Goal: Information Seeking & Learning: Learn about a topic

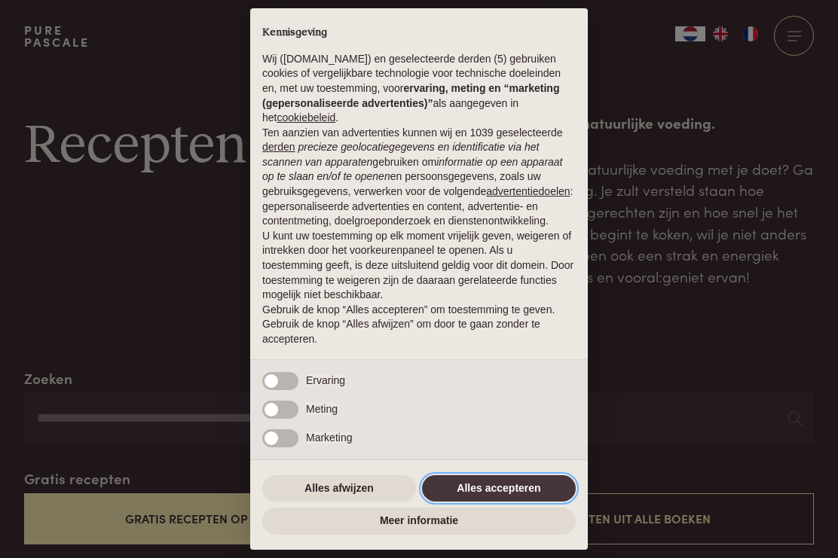
click at [506, 495] on button "Alles accepteren" at bounding box center [499, 489] width 154 height 27
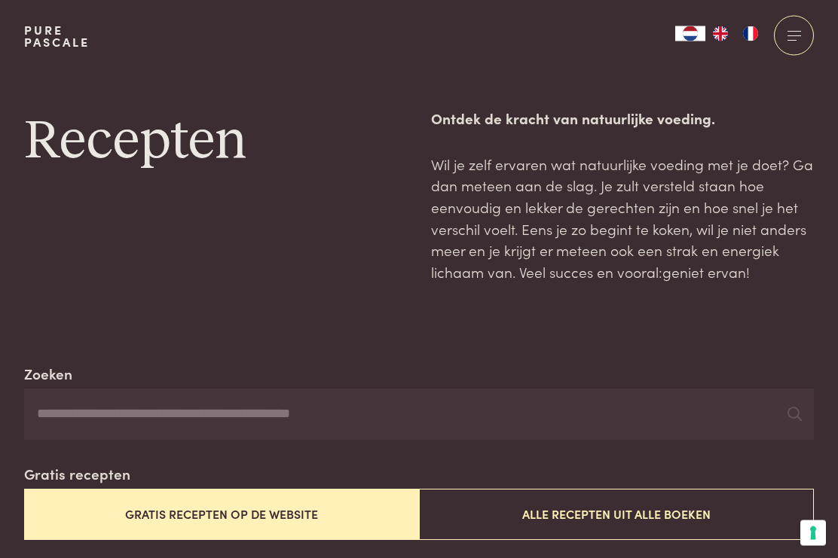
scroll to position [5, 0]
click at [792, 37] on div at bounding box center [794, 36] width 40 height 40
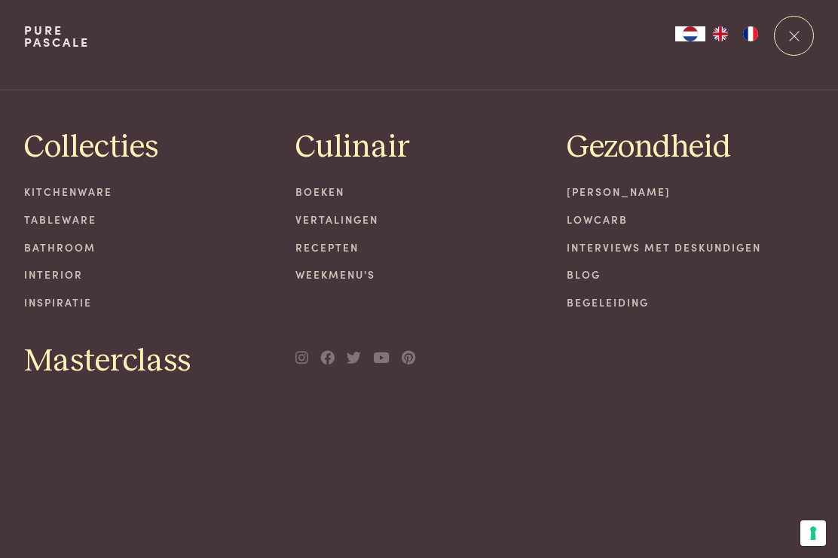
click at [599, 217] on link "Lowcarb" at bounding box center [690, 220] width 247 height 16
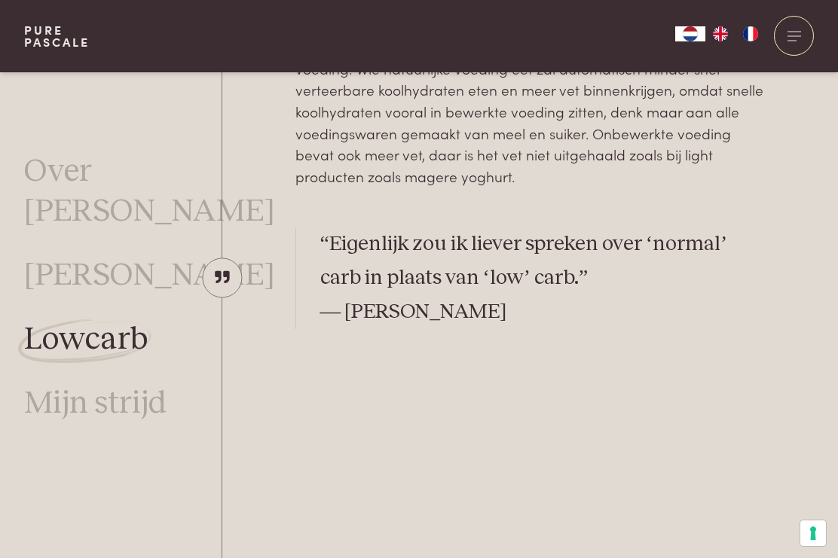
scroll to position [733, 0]
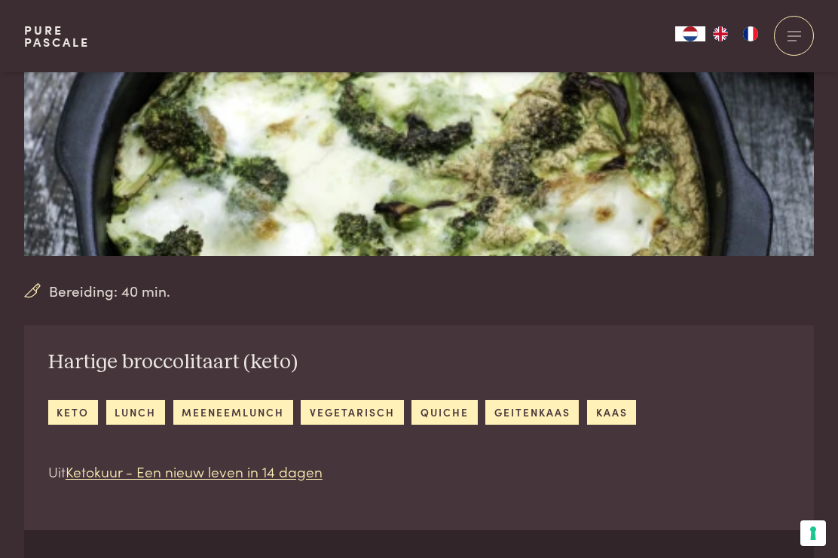
scroll to position [291, 0]
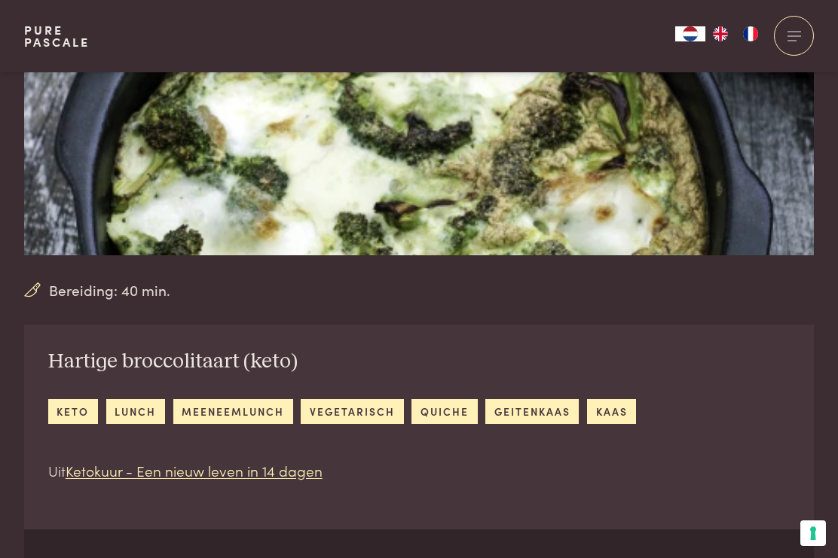
click at [443, 413] on link "quiche" at bounding box center [444, 411] width 66 height 25
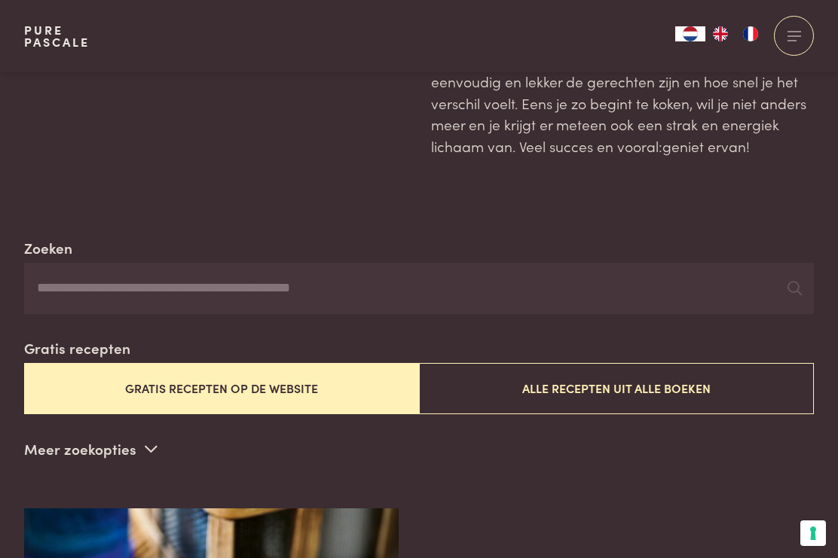
click at [260, 384] on button "Gratis recepten op de website" at bounding box center [221, 388] width 395 height 50
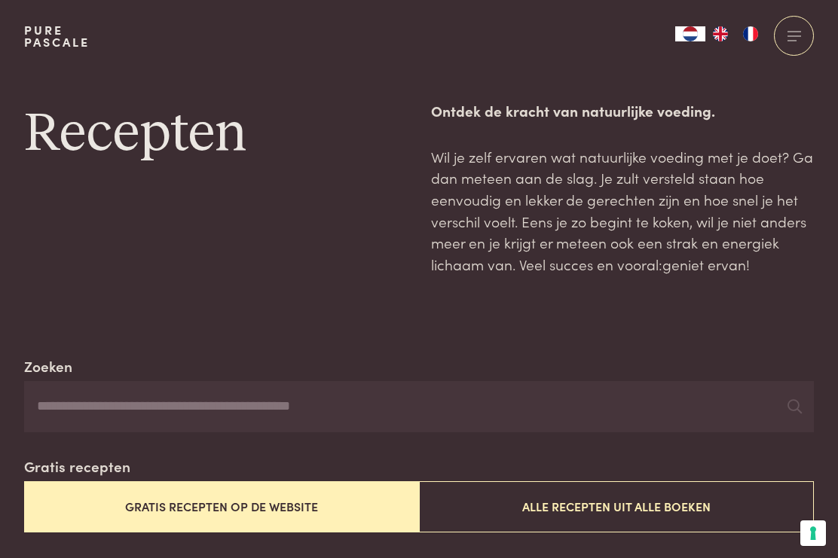
scroll to position [11, 0]
